Goal: Information Seeking & Learning: Check status

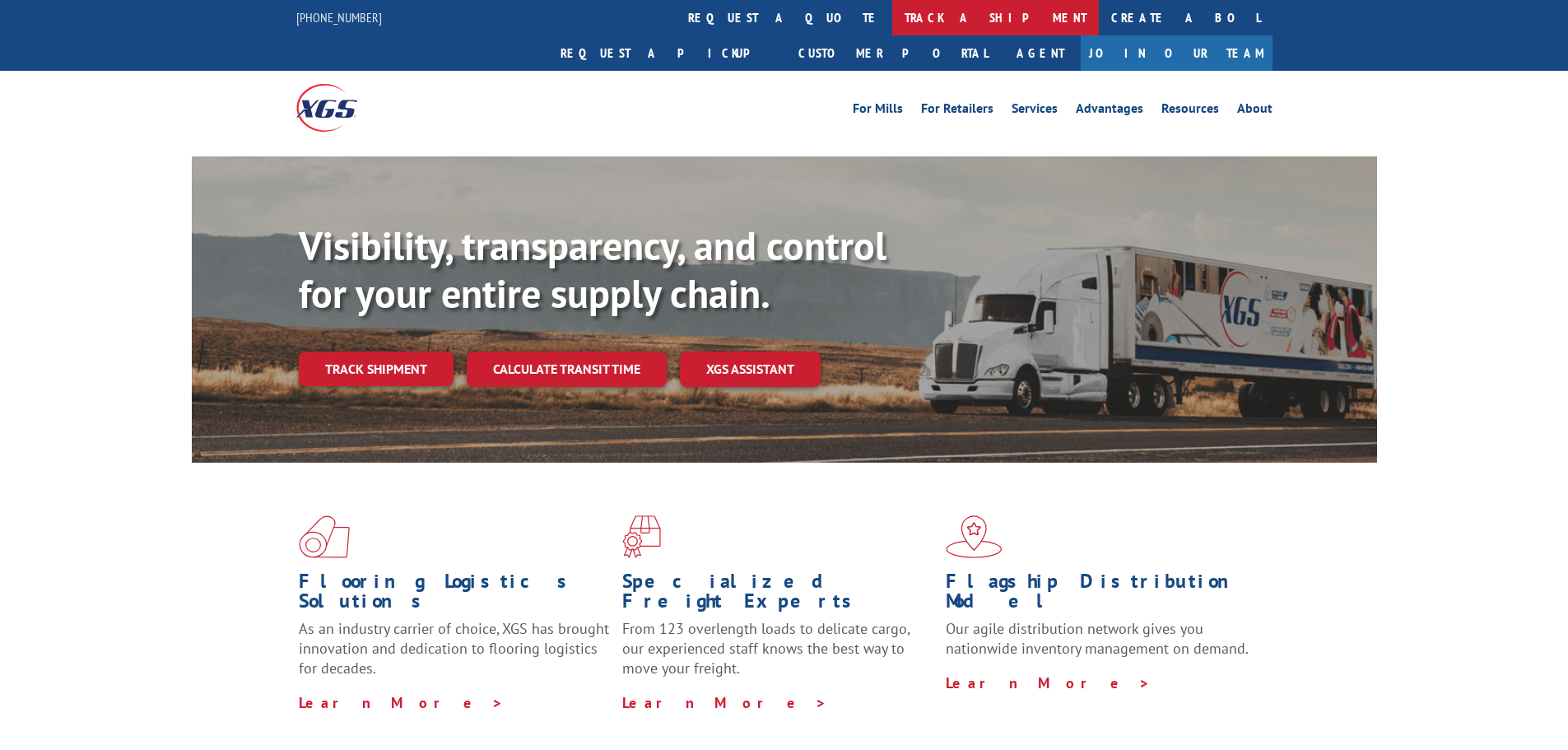
click at [892, 21] on link "track a shipment" at bounding box center [995, 18] width 207 height 35
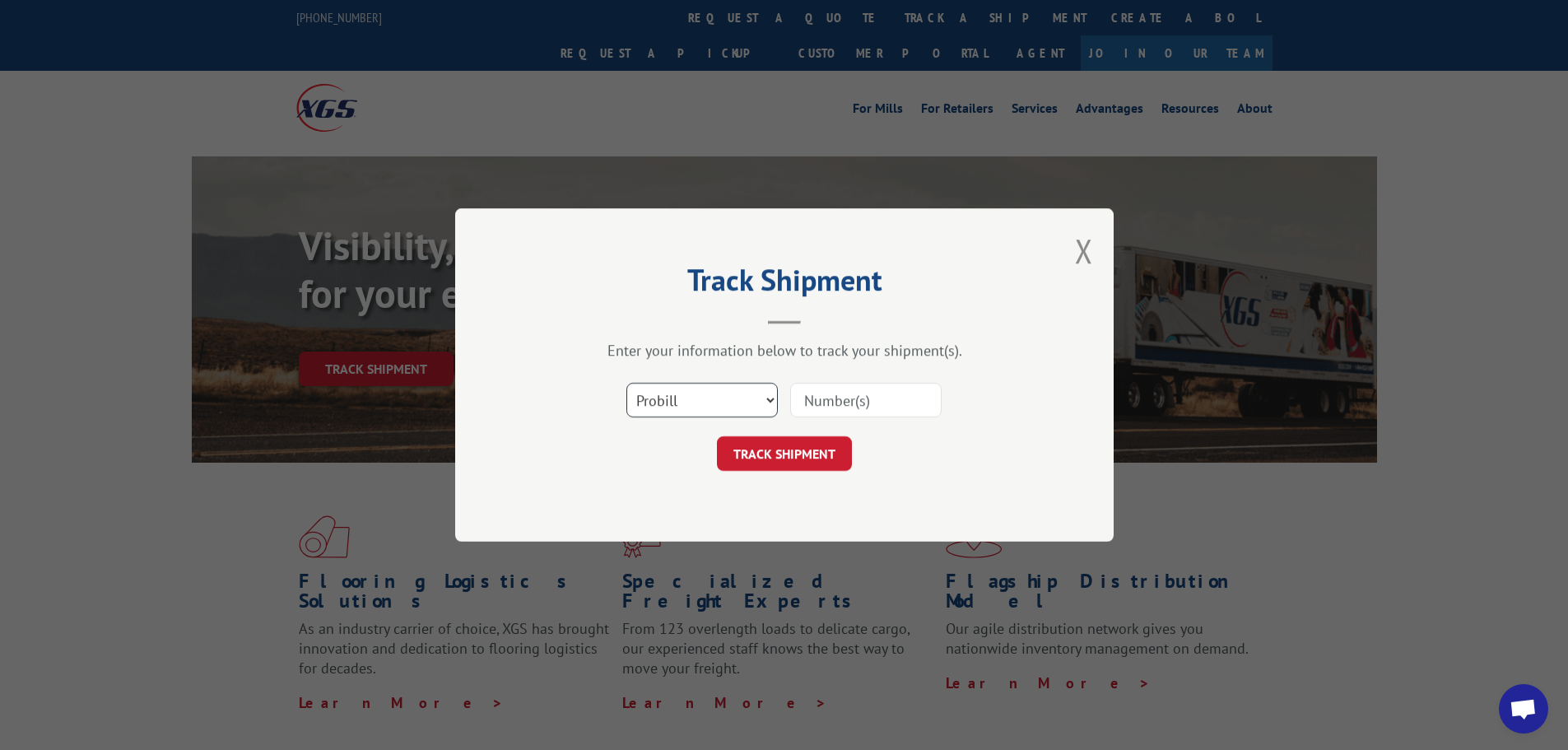
click at [704, 394] on select "Select category... Probill BOL PO" at bounding box center [702, 400] width 152 height 34
select select "bol"
click at [626, 383] on select "Select category... Probill BOL PO" at bounding box center [702, 400] width 152 height 34
click at [846, 387] on input at bounding box center [865, 400] width 152 height 34
type input "0909219"
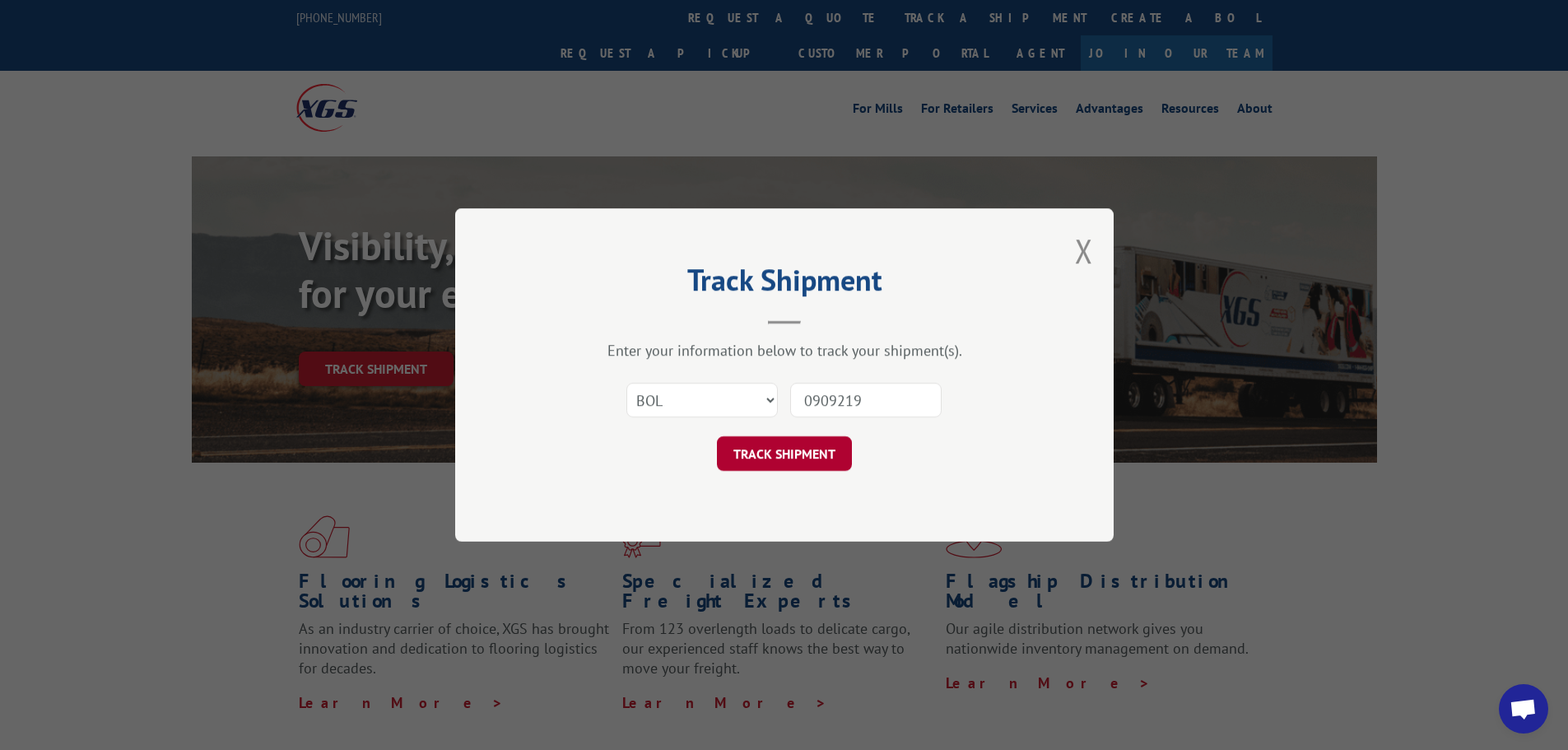
click at [791, 457] on button "TRACK SHIPMENT" at bounding box center [784, 453] width 135 height 34
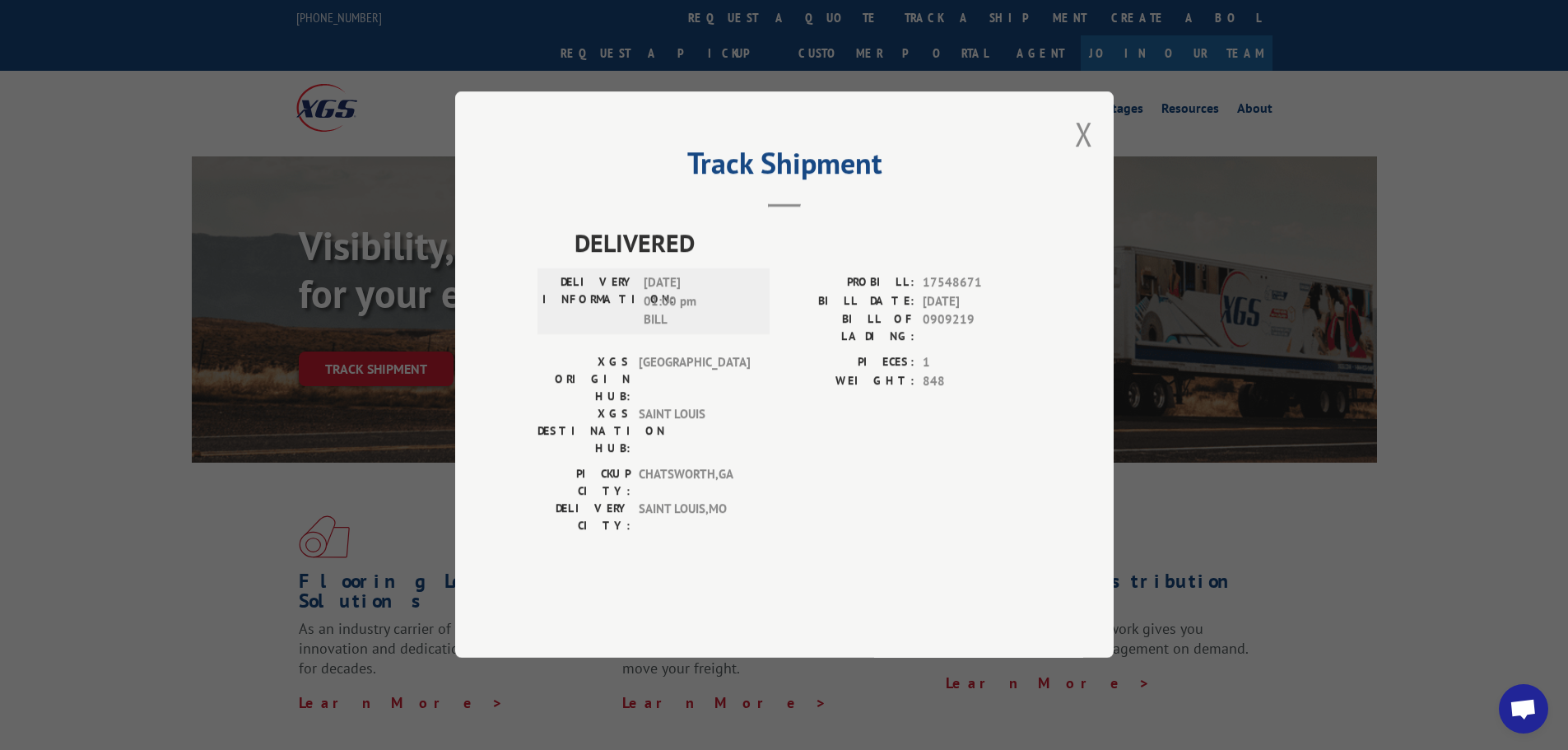
click at [1096, 182] on div "Track Shipment DELIVERED DELIVERY INFORMATION: [DATE] 01:00 pm [PERSON_NAME]: 1…" at bounding box center [785, 374] width 659 height 566
click at [1081, 156] on button "Close modal" at bounding box center [1084, 134] width 18 height 44
